Goal: Transaction & Acquisition: Purchase product/service

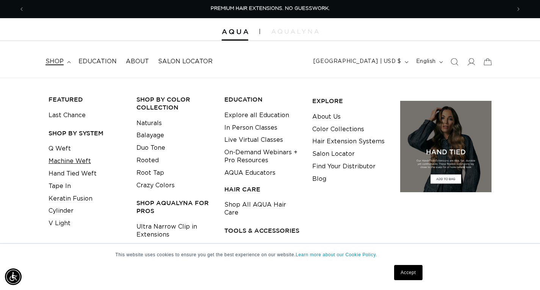
click at [85, 159] on link "Machine Weft" at bounding box center [70, 161] width 42 height 13
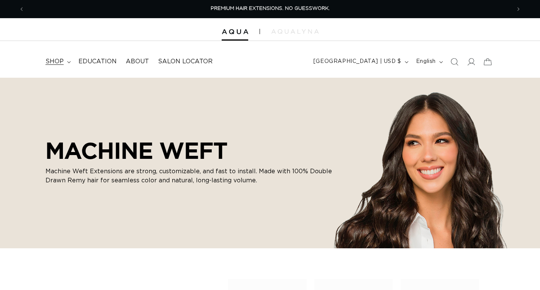
click at [55, 59] on span "shop" at bounding box center [54, 62] width 18 height 8
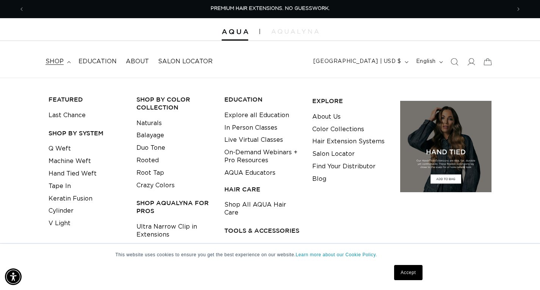
click at [87, 251] on div "This website uses cookies to ensure you get the best experience on our website.…" at bounding box center [270, 267] width 379 height 46
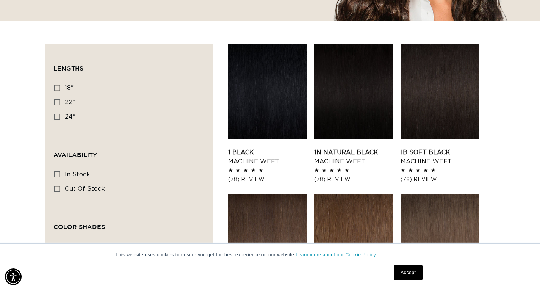
click at [58, 118] on icon at bounding box center [57, 117] width 6 height 6
click at [58, 118] on input "24" 24" (27 products)" at bounding box center [57, 117] width 6 height 6
checkbox input "true"
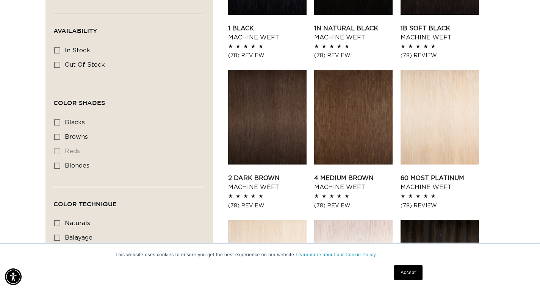
scroll to position [379, 0]
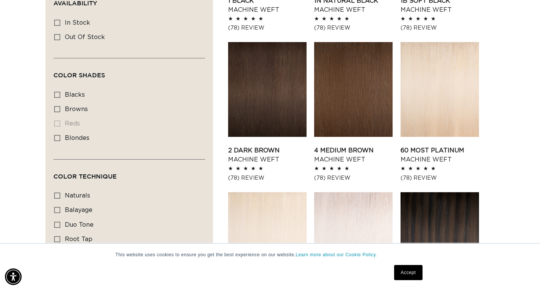
click at [411, 267] on link "Accept" at bounding box center [408, 272] width 28 height 15
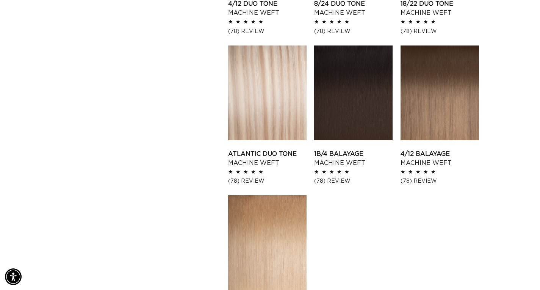
scroll to position [834, 0]
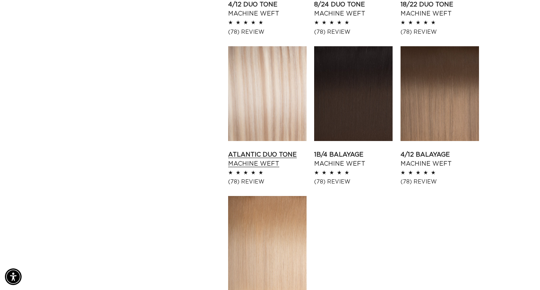
click at [299, 150] on link "Atlantic Duo Tone Machine Weft" at bounding box center [267, 159] width 78 height 18
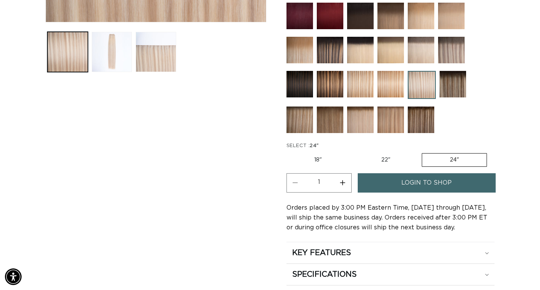
scroll to position [0, 486]
click at [376, 180] on link "login to shop" at bounding box center [427, 182] width 138 height 19
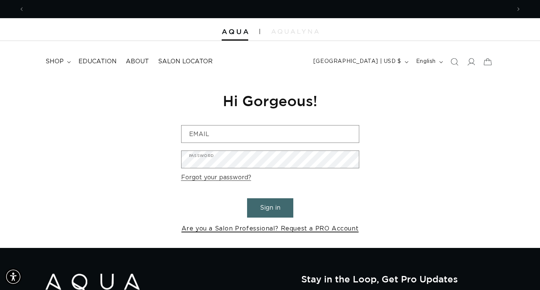
click at [292, 227] on link "Are you a Salon Professional? Request a PRO Account" at bounding box center [270, 228] width 177 height 11
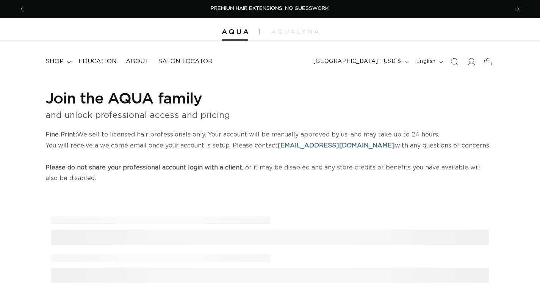
select select "US"
select select "[GEOGRAPHIC_DATA]"
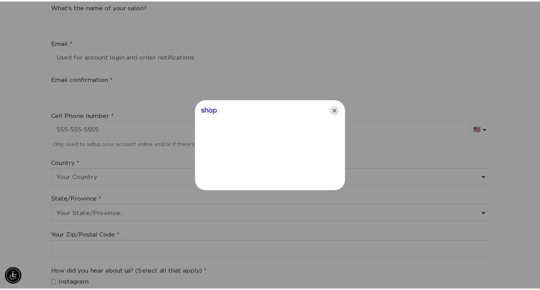
scroll to position [0, 492]
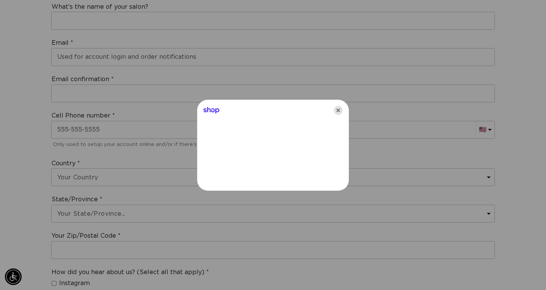
click at [335, 110] on icon "Close" at bounding box center [338, 110] width 9 height 9
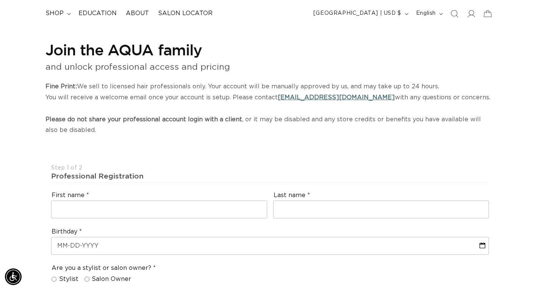
scroll to position [38, 0]
